Goal: Information Seeking & Learning: Find specific fact

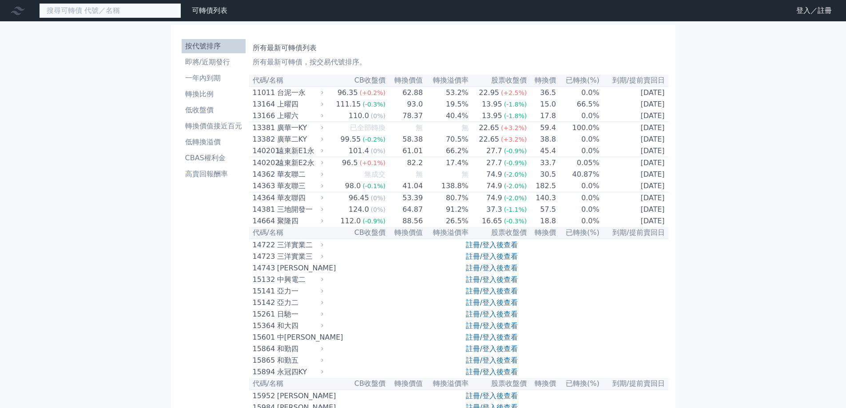
click at [147, 12] on input at bounding box center [110, 10] width 142 height 15
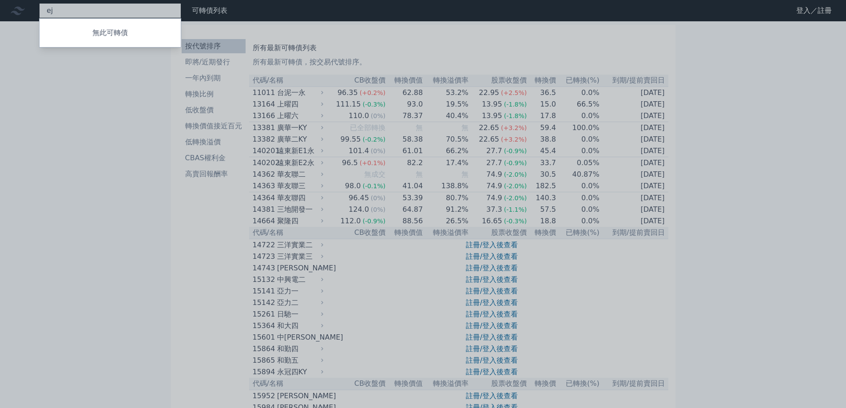
type input "e"
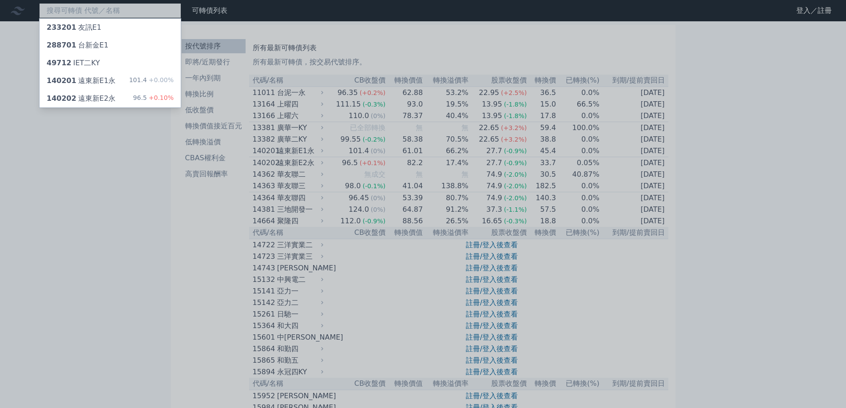
type input "ㄊ"
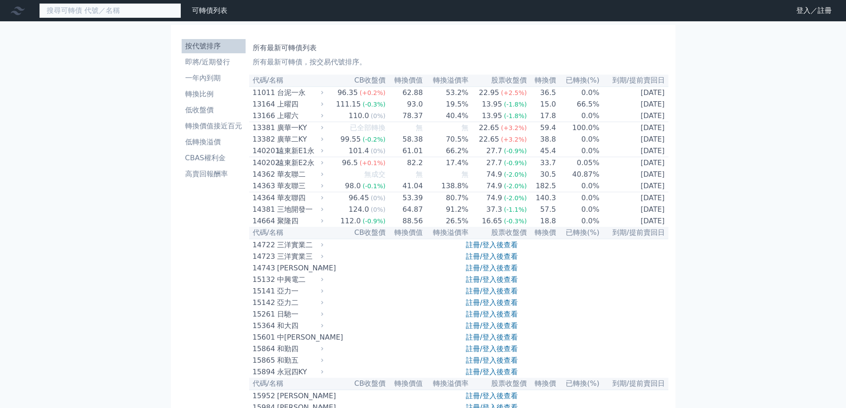
click at [147, 12] on input at bounding box center [110, 10] width 142 height 15
drag, startPoint x: 158, startPoint y: 61, endPoint x: 156, endPoint y: 56, distance: 5.6
click at [127, 10] on input at bounding box center [110, 10] width 142 height 15
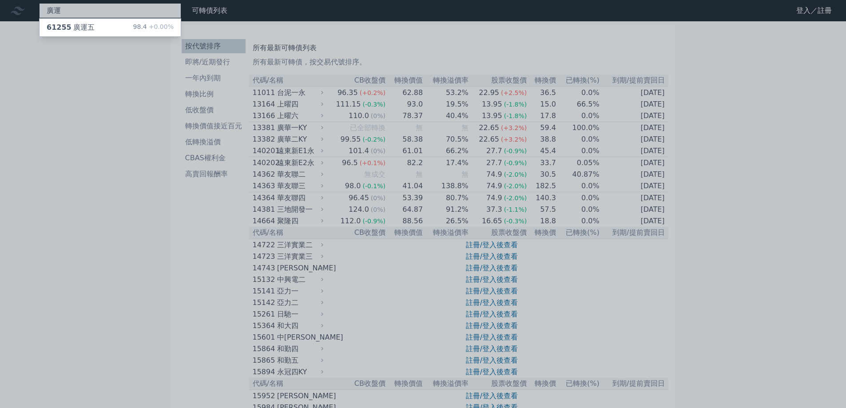
type input "廣運"
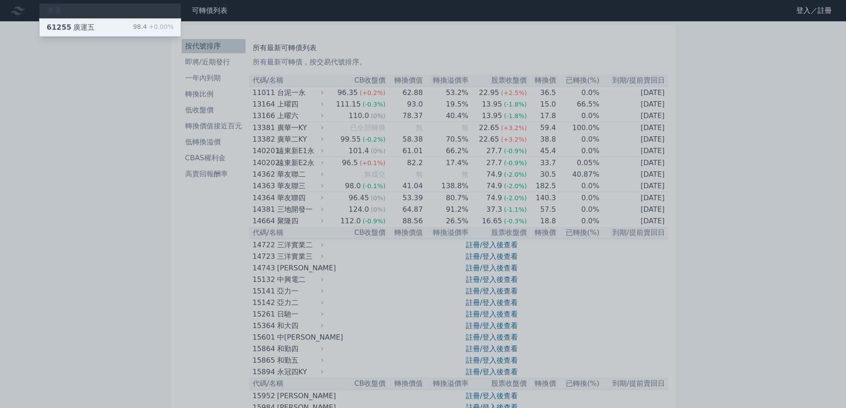
click at [144, 28] on div "98.4 +0.00%" at bounding box center [153, 27] width 40 height 11
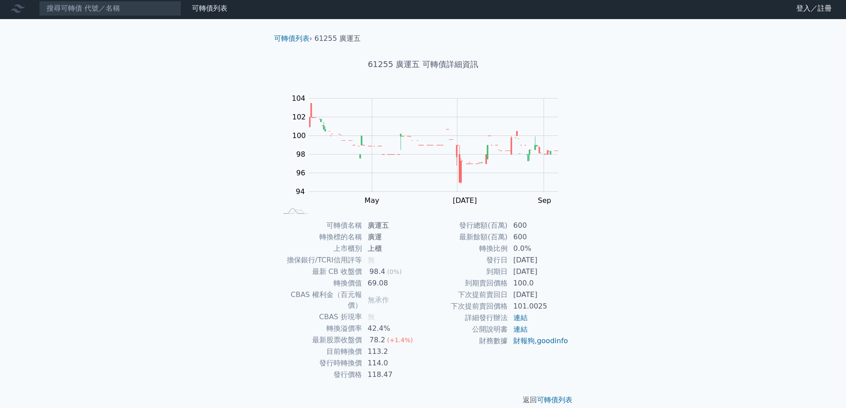
scroll to position [3, 0]
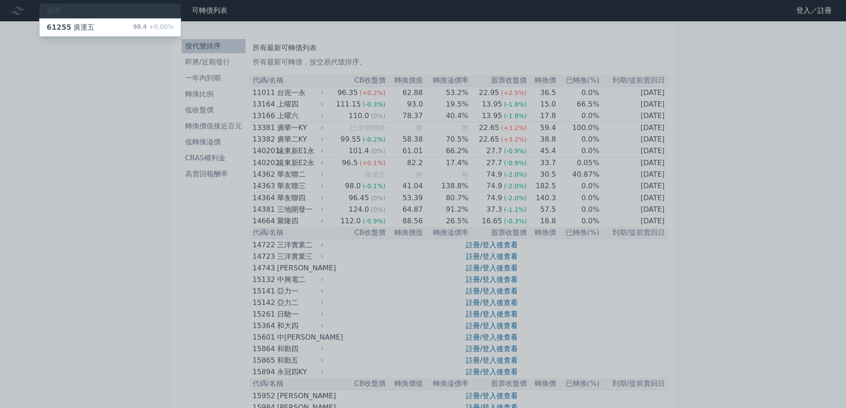
click at [147, 10] on div at bounding box center [423, 204] width 846 height 408
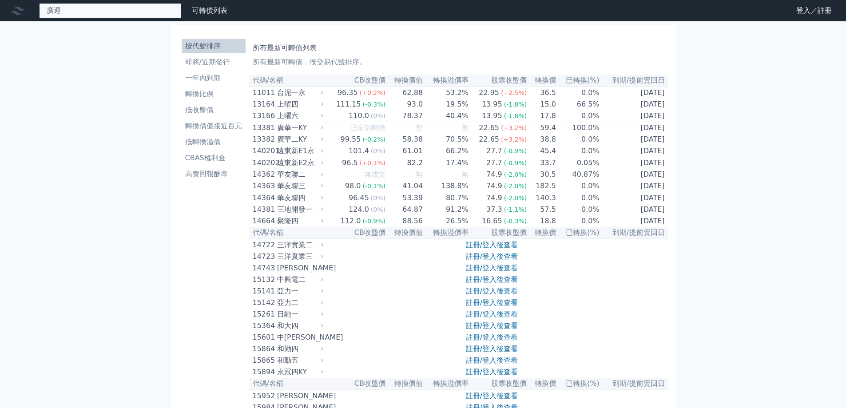
click at [147, 10] on div "廣運 61255 廣運五 98.4 +0.00%" at bounding box center [110, 10] width 142 height 15
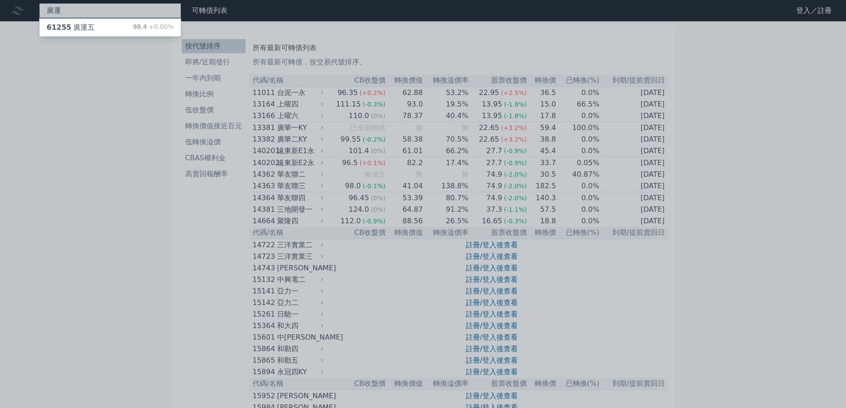
type input "廣"
type input "宏觀"
